Goal: Obtain resource: Download file/media

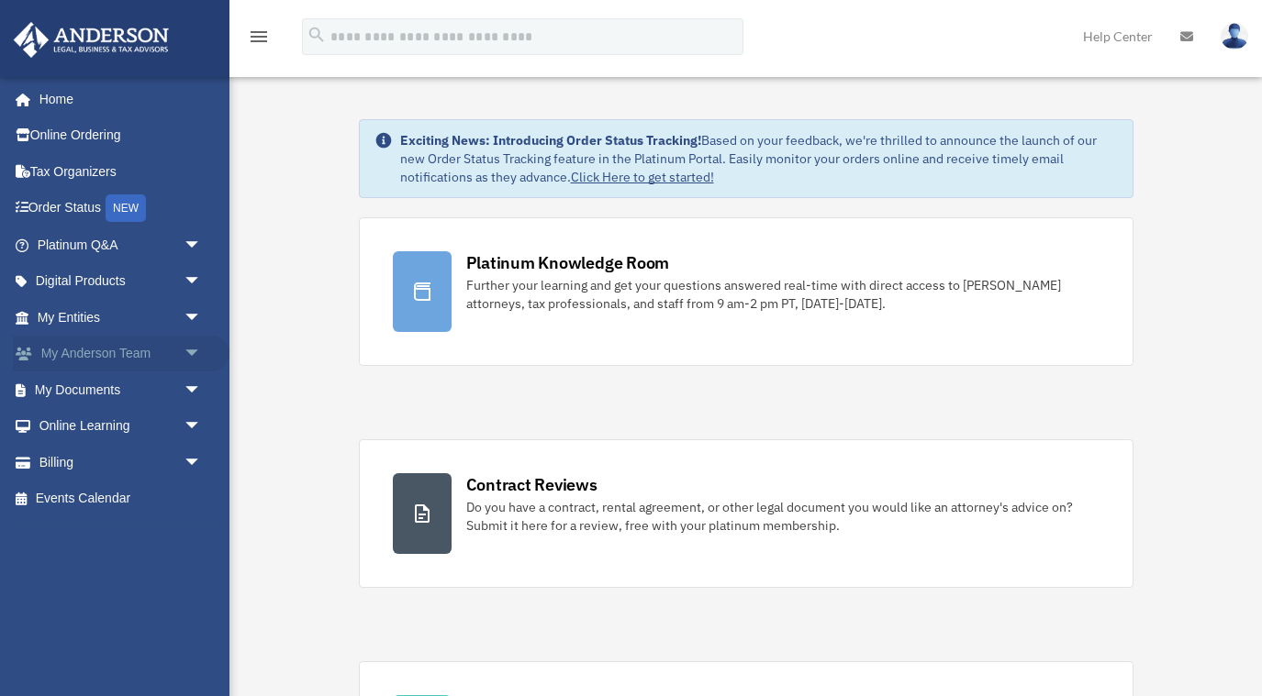
click at [138, 356] on link "My [PERSON_NAME] Team arrow_drop_down" at bounding box center [121, 354] width 217 height 37
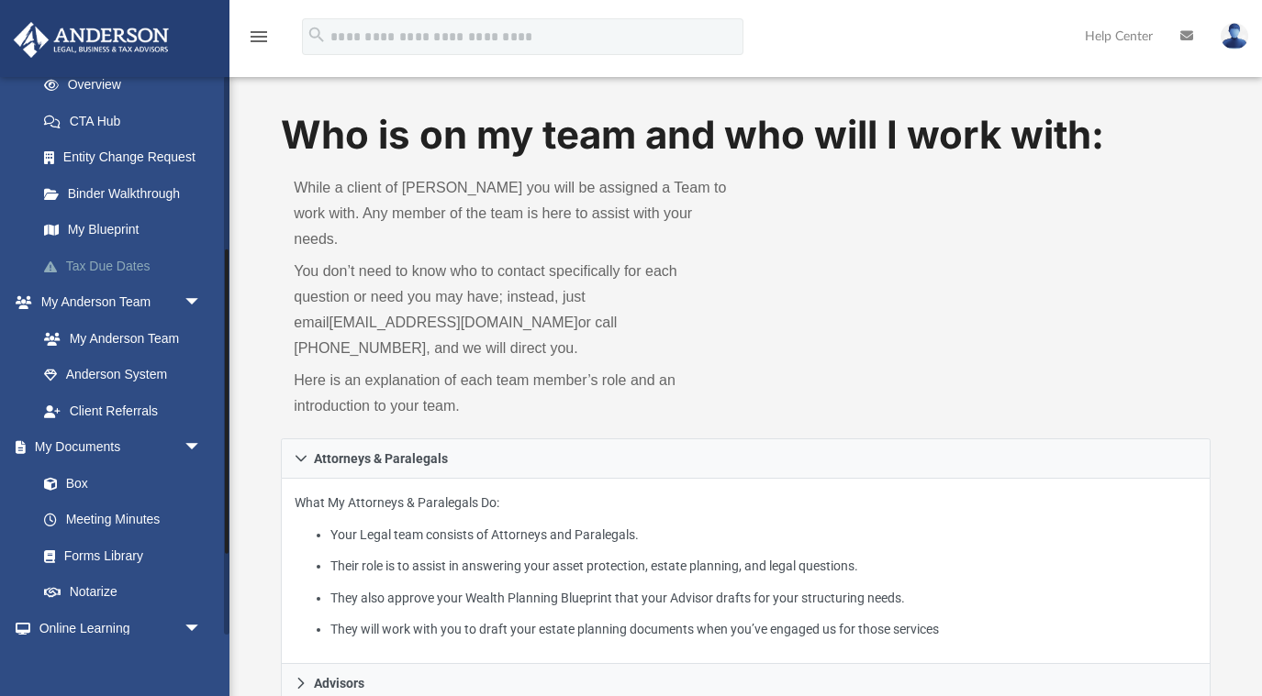
scroll to position [318, 0]
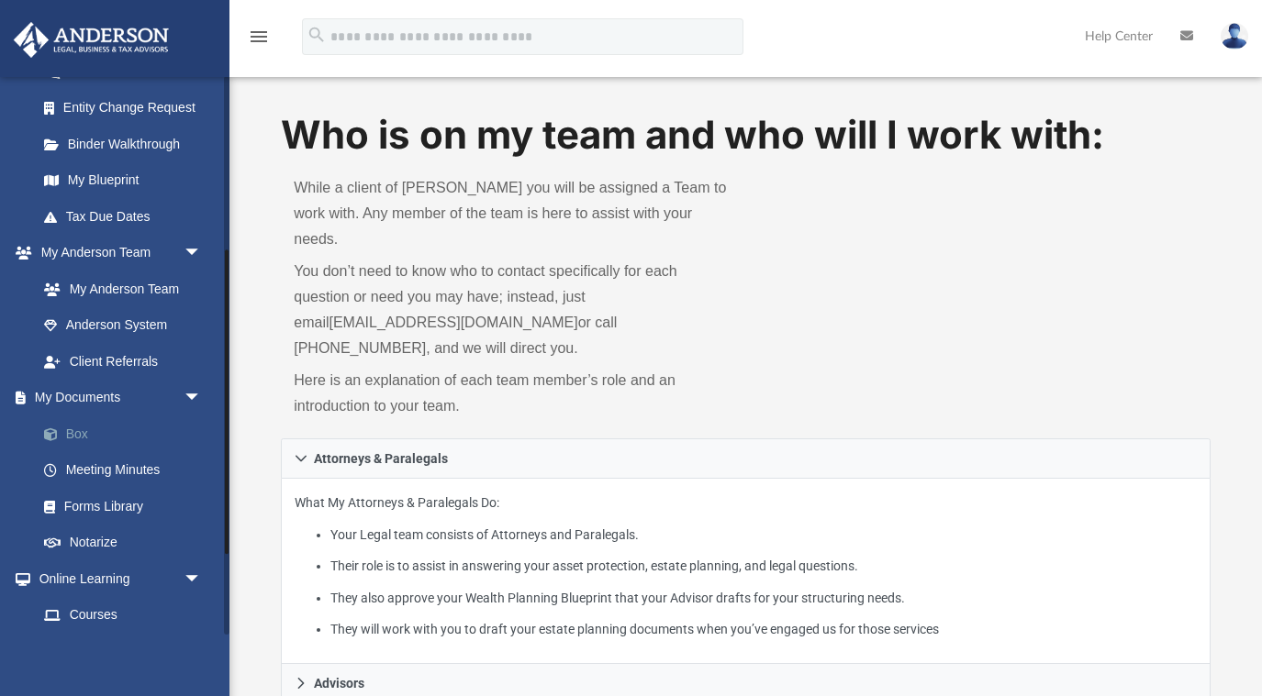
click at [81, 429] on link "Box" at bounding box center [128, 434] width 204 height 37
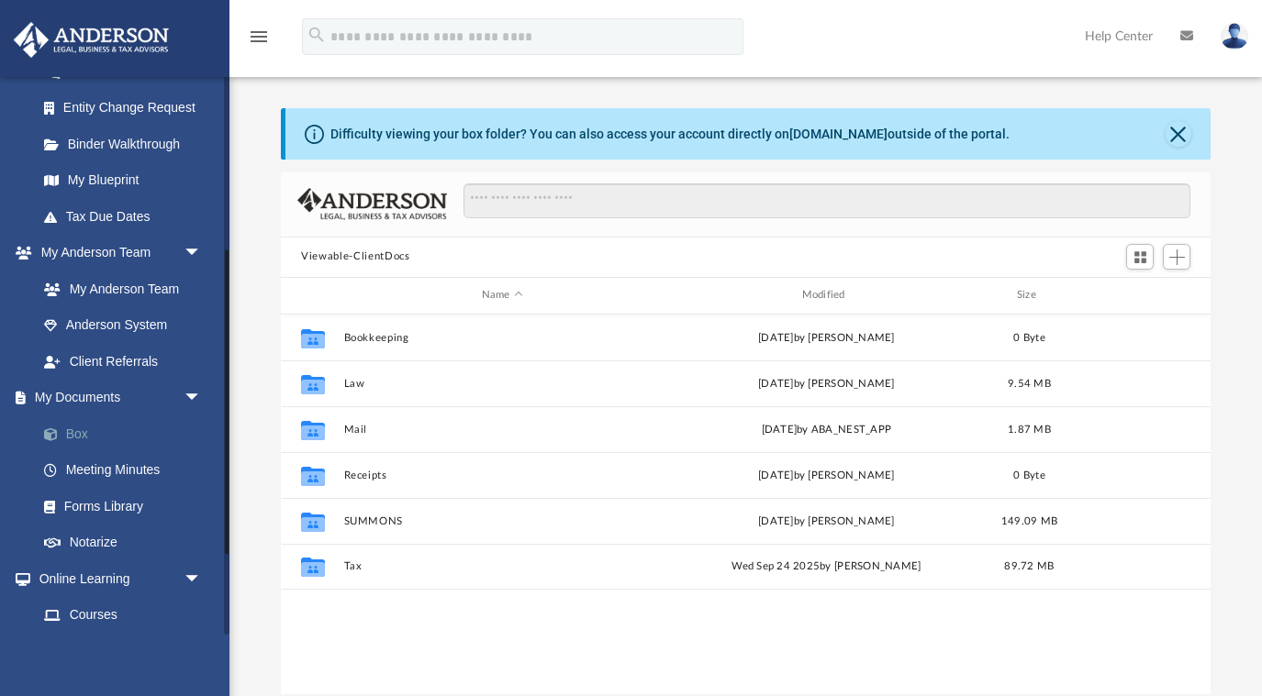
scroll to position [417, 929]
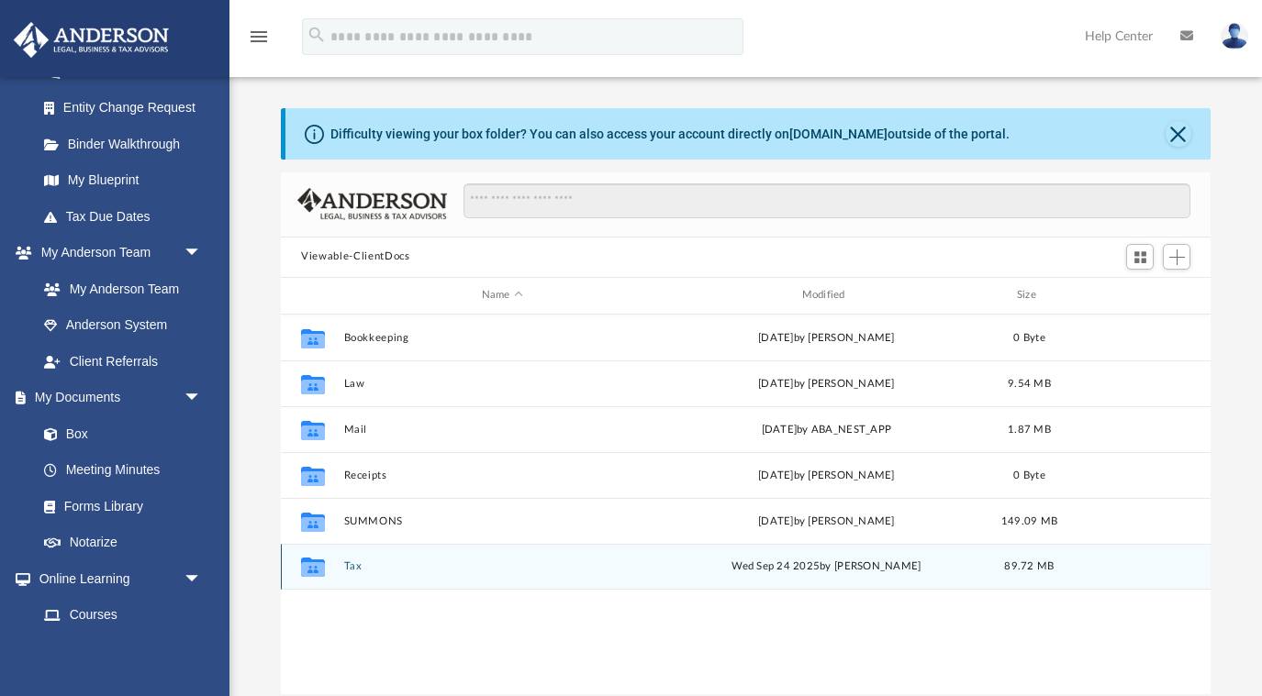
click at [355, 574] on div "Collaborated Folder Tax Wed Sep 24 2025 by Alex Price 89.72 MB" at bounding box center [745, 567] width 929 height 46
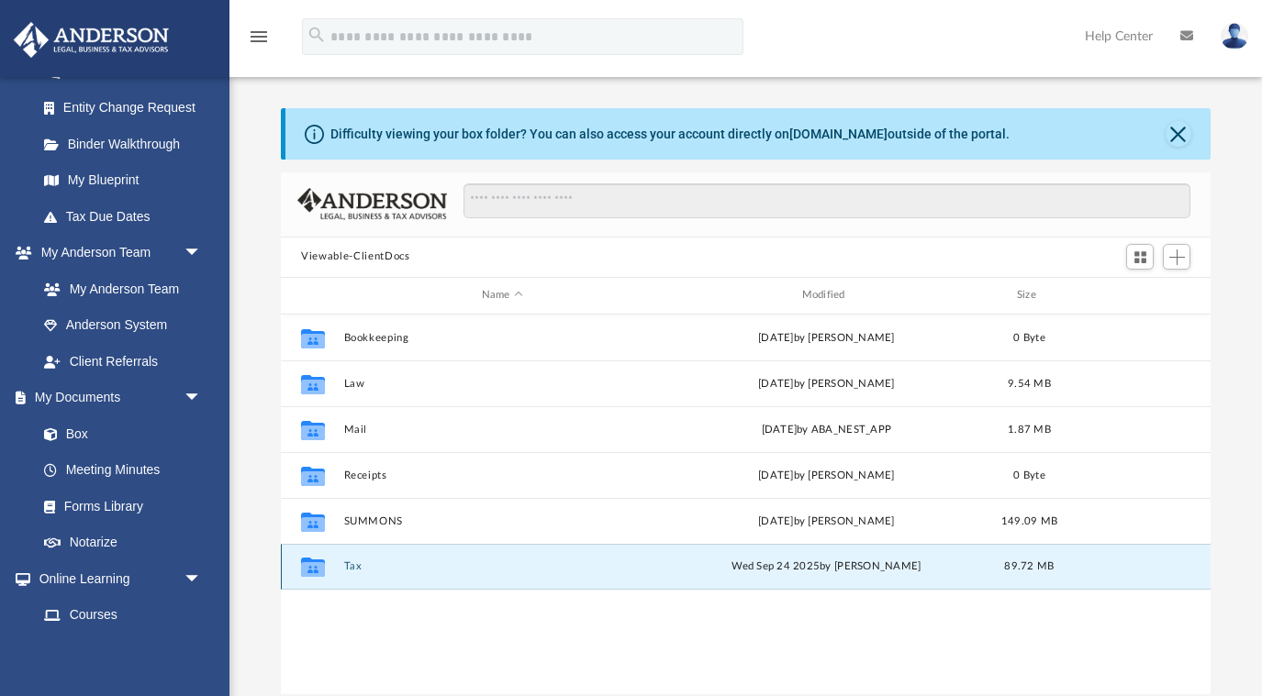
click at [355, 563] on button "Tax" at bounding box center [502, 567] width 317 height 12
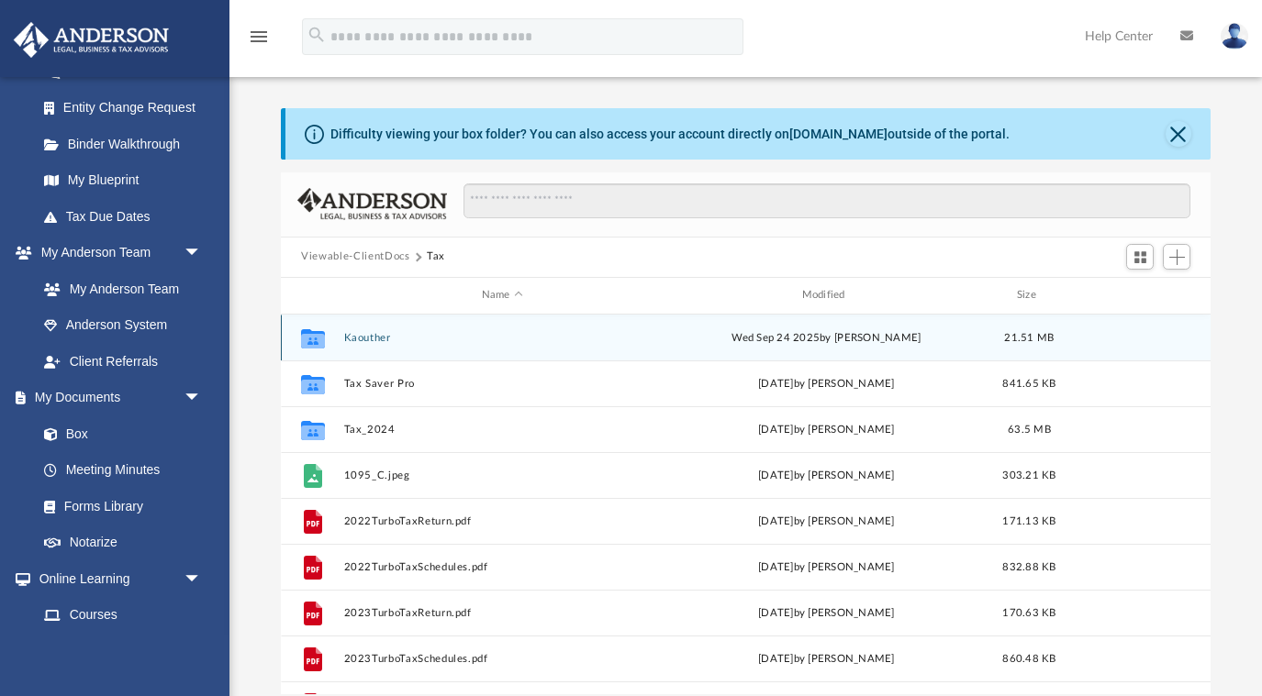
click at [834, 339] on div "Wed Sep 24 2025 by Alex Price" at bounding box center [826, 337] width 317 height 17
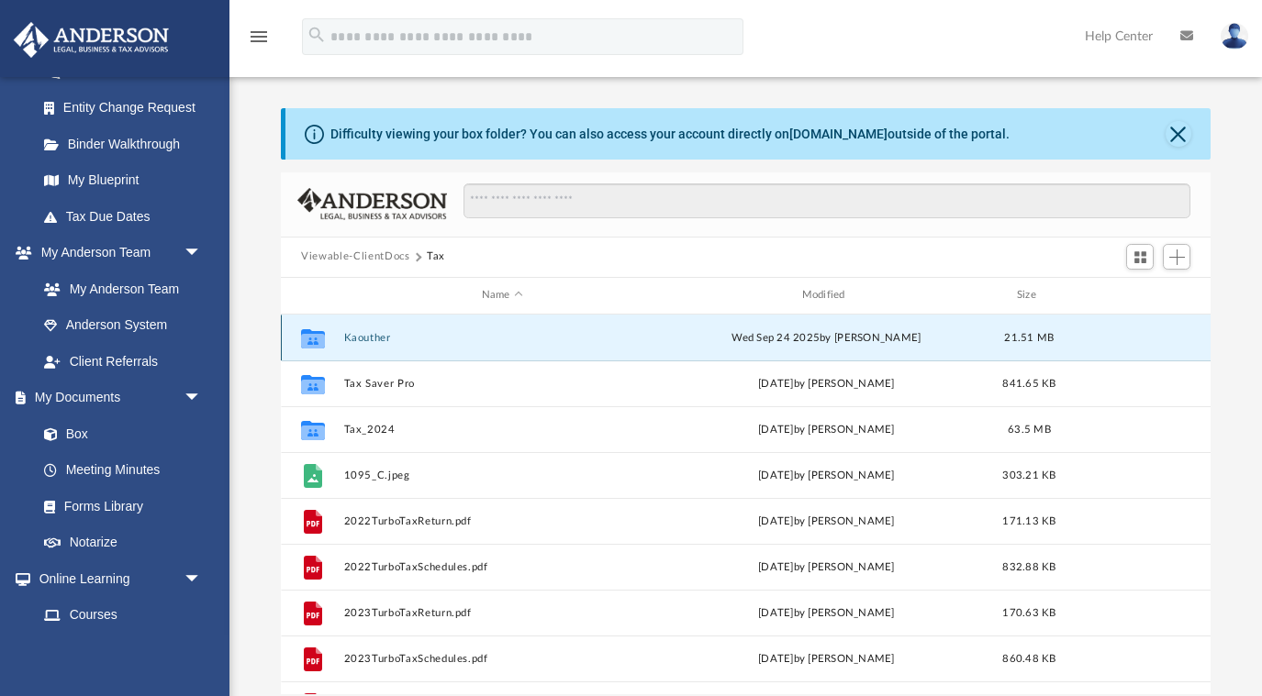
click at [392, 339] on button "Kaouther" at bounding box center [502, 337] width 317 height 12
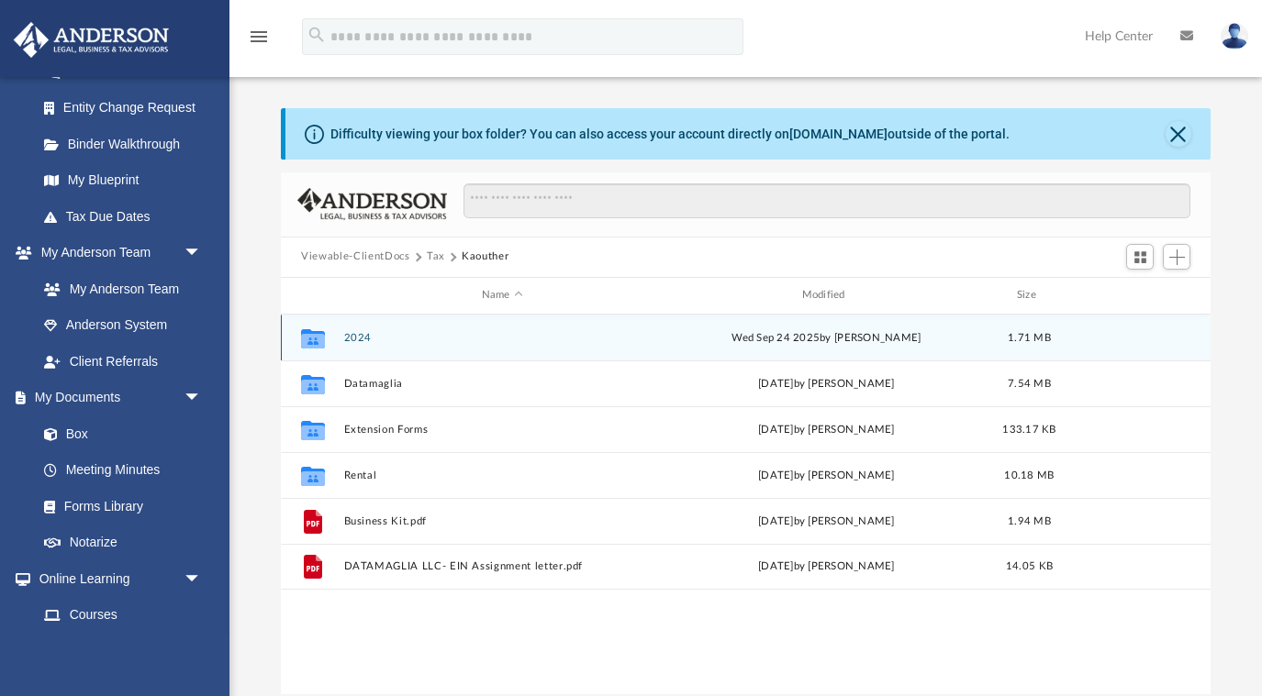
click at [392, 339] on button "2024" at bounding box center [502, 337] width 317 height 12
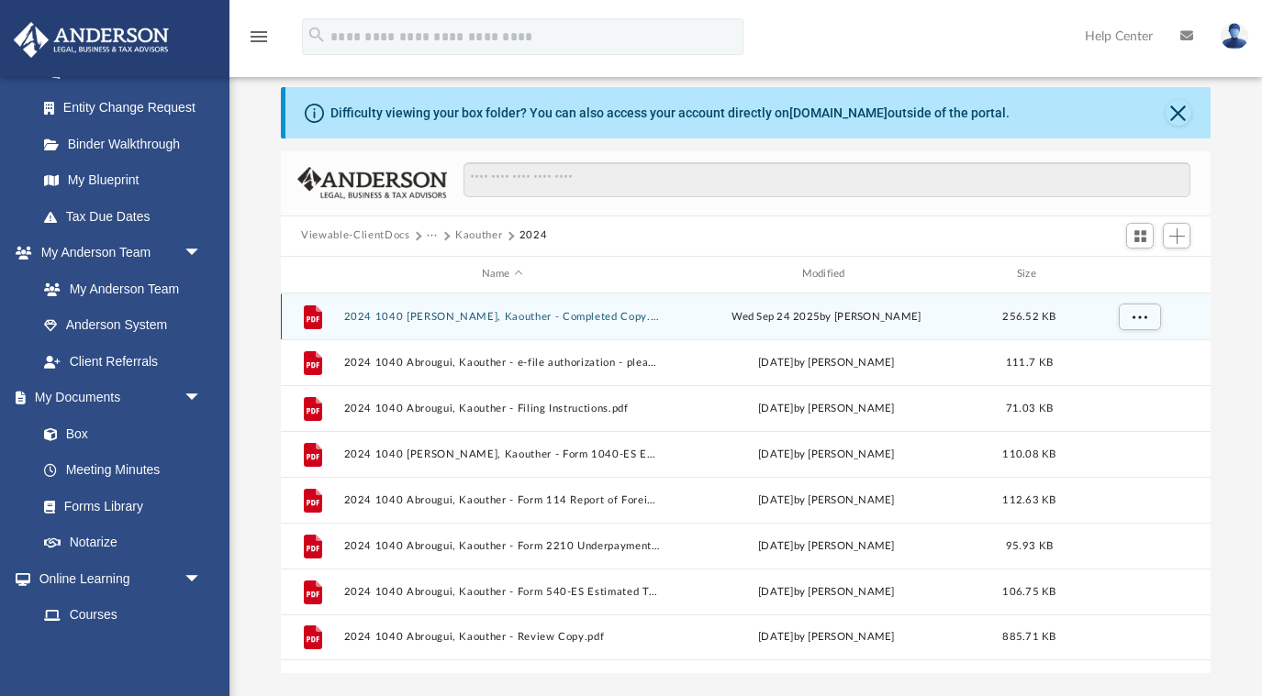
scroll to position [26, 0]
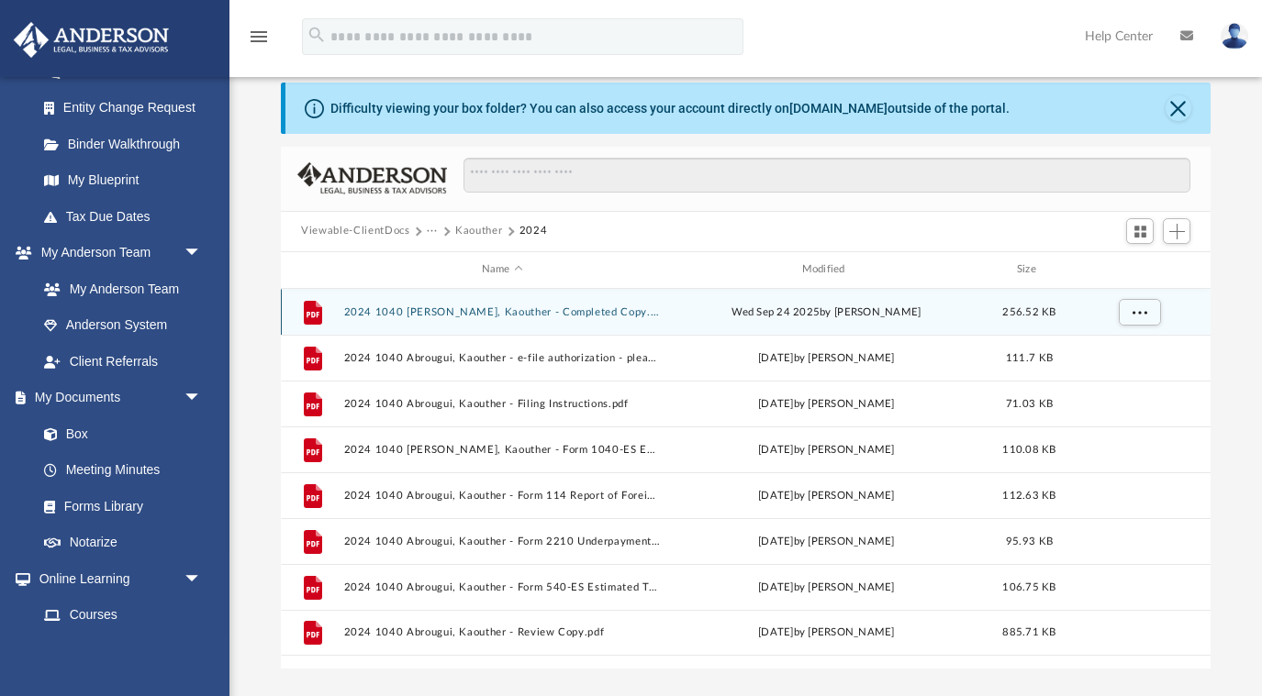
click at [530, 312] on button "2024 1040 Abrougui, Kaouther - Completed Copy.pdf" at bounding box center [502, 312] width 317 height 12
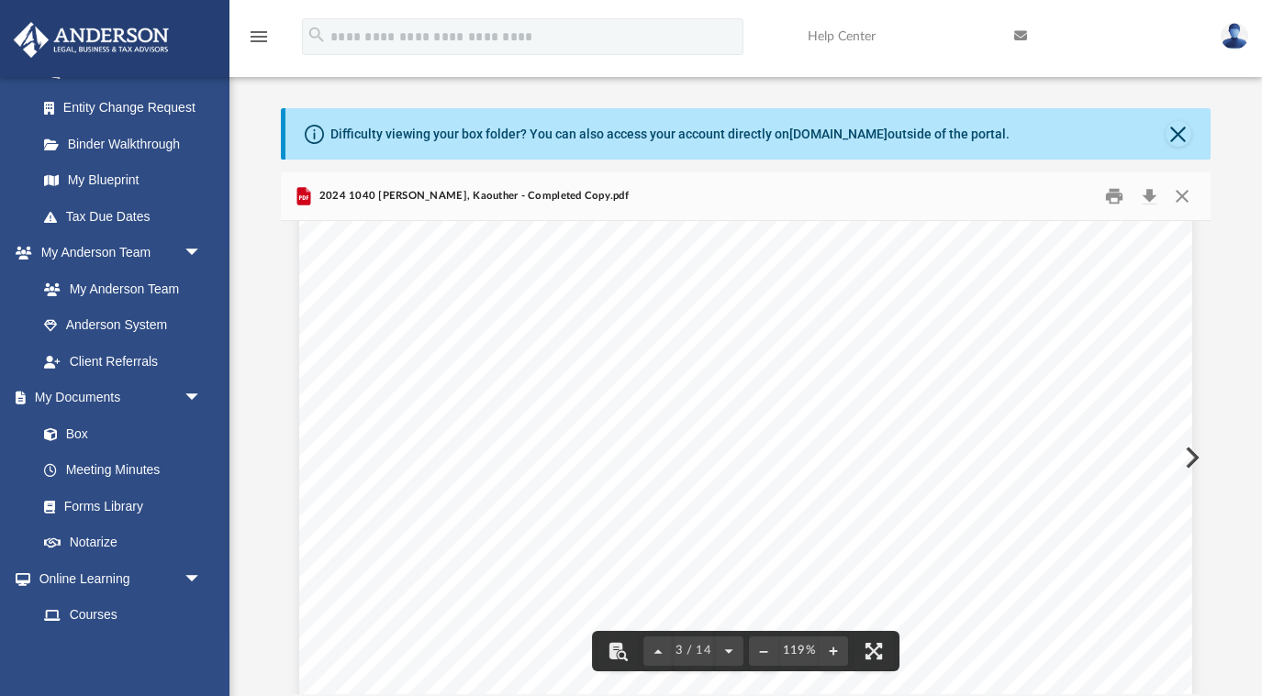
scroll to position [2683, 0]
click at [1183, 194] on button "Close" at bounding box center [1180, 196] width 33 height 28
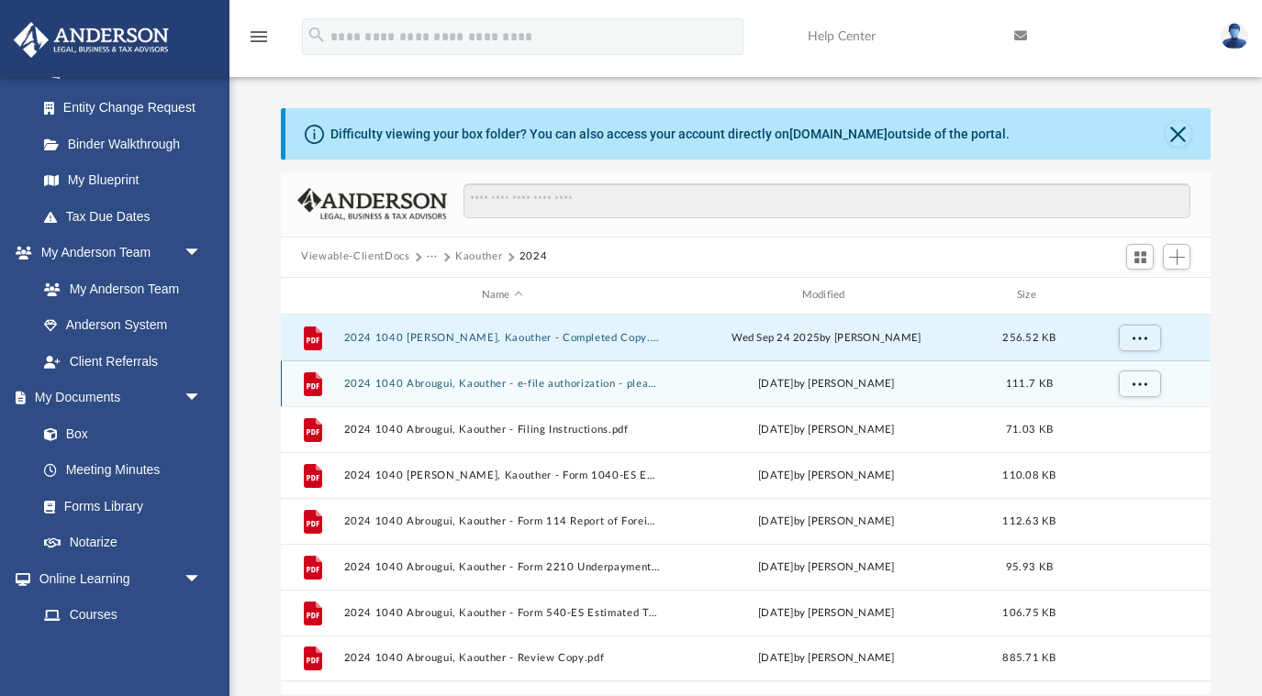
click at [591, 382] on button "2024 1040 Abrougui, Kaouther - e-file authorization - please sign.pdf" at bounding box center [502, 383] width 317 height 12
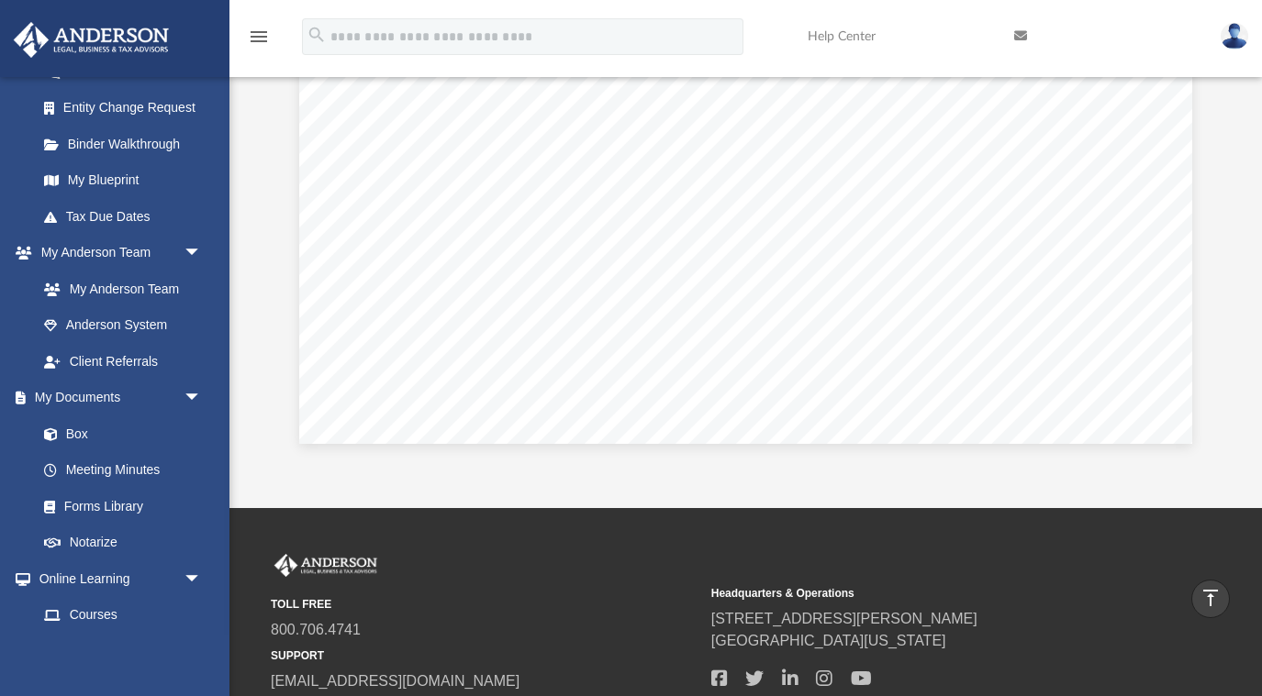
scroll to position [0, 0]
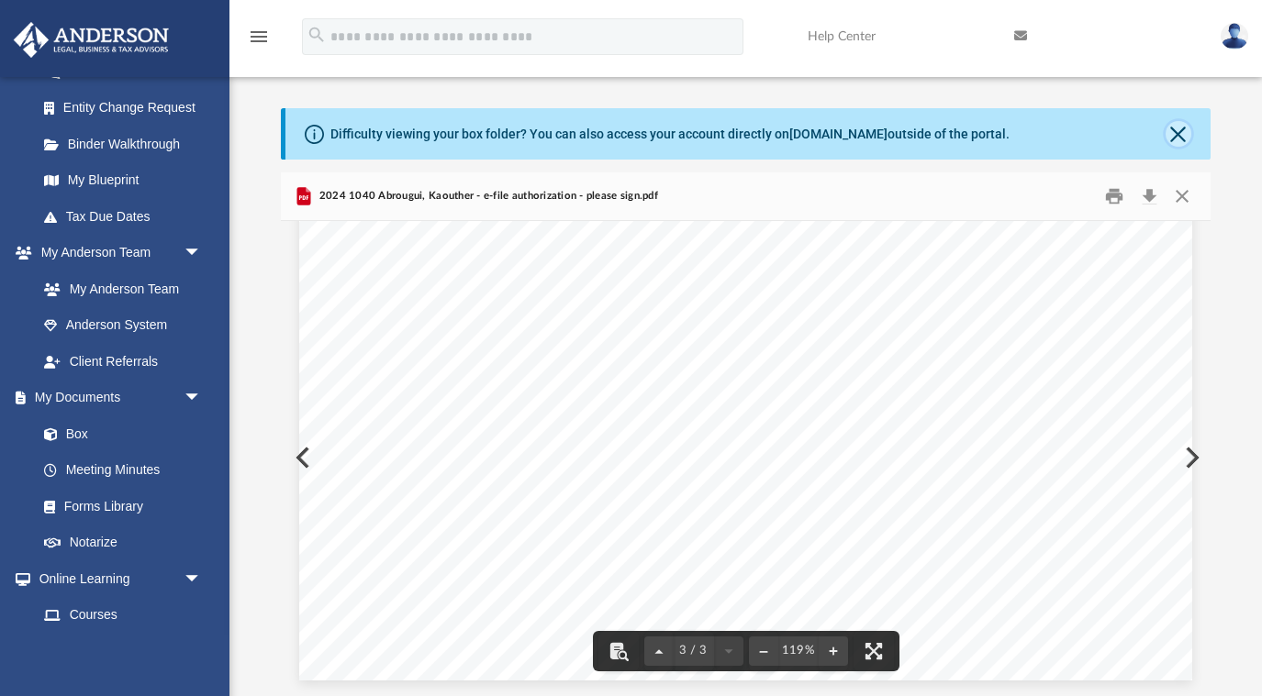
click at [1178, 141] on button "Close" at bounding box center [1178, 134] width 26 height 26
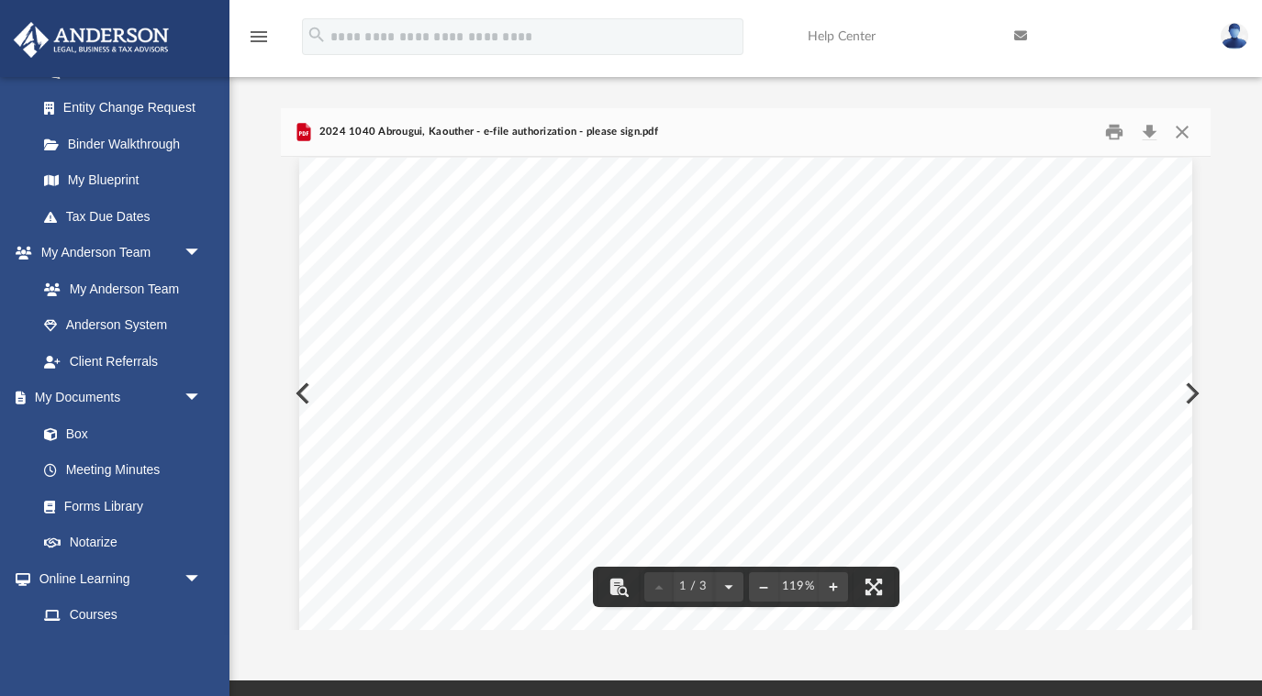
scroll to position [22, 0]
